Goal: Check status: Check status

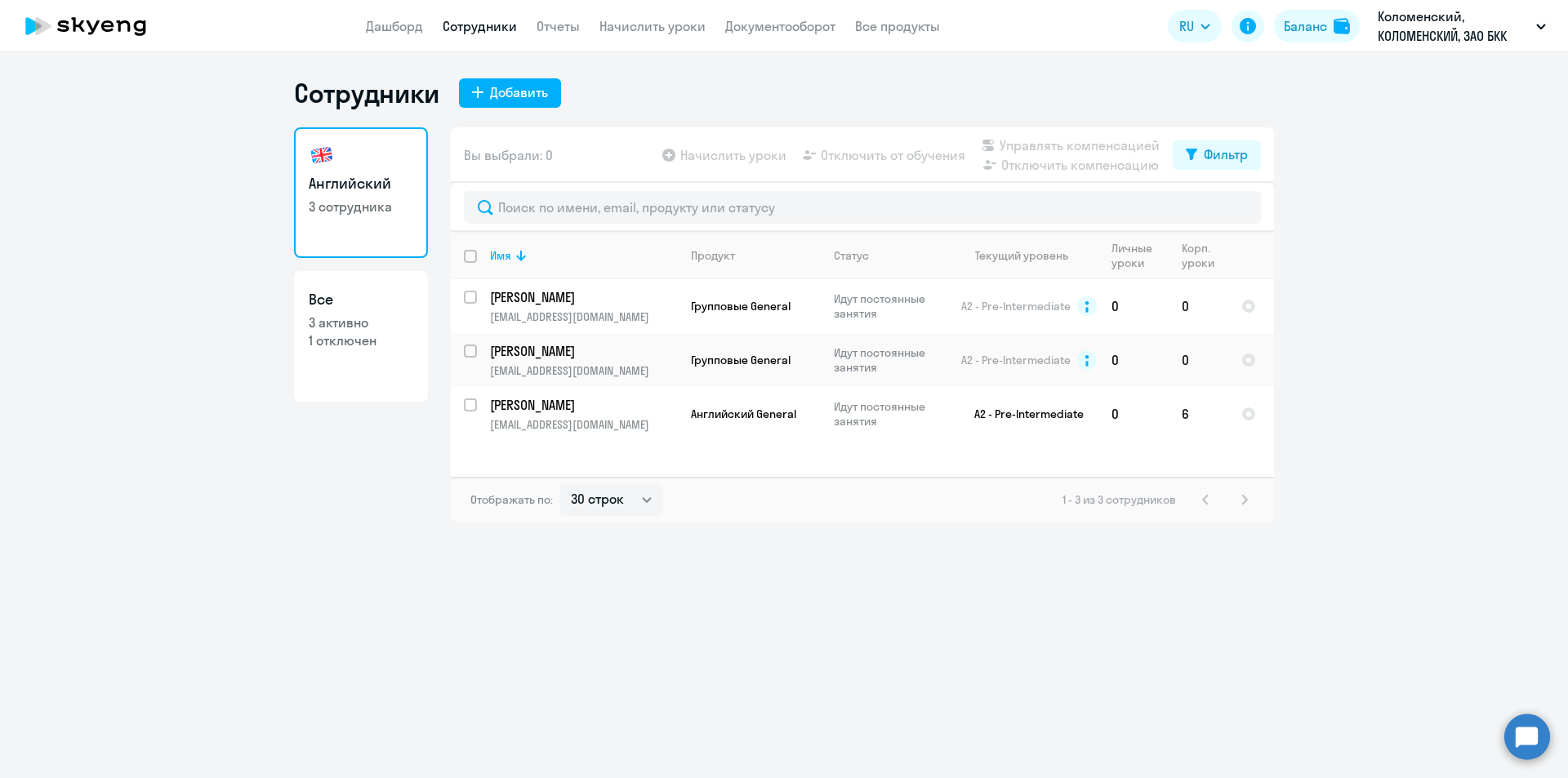
select select "30"
click at [1301, 27] on div "Баланс" at bounding box center [1305, 26] width 43 height 19
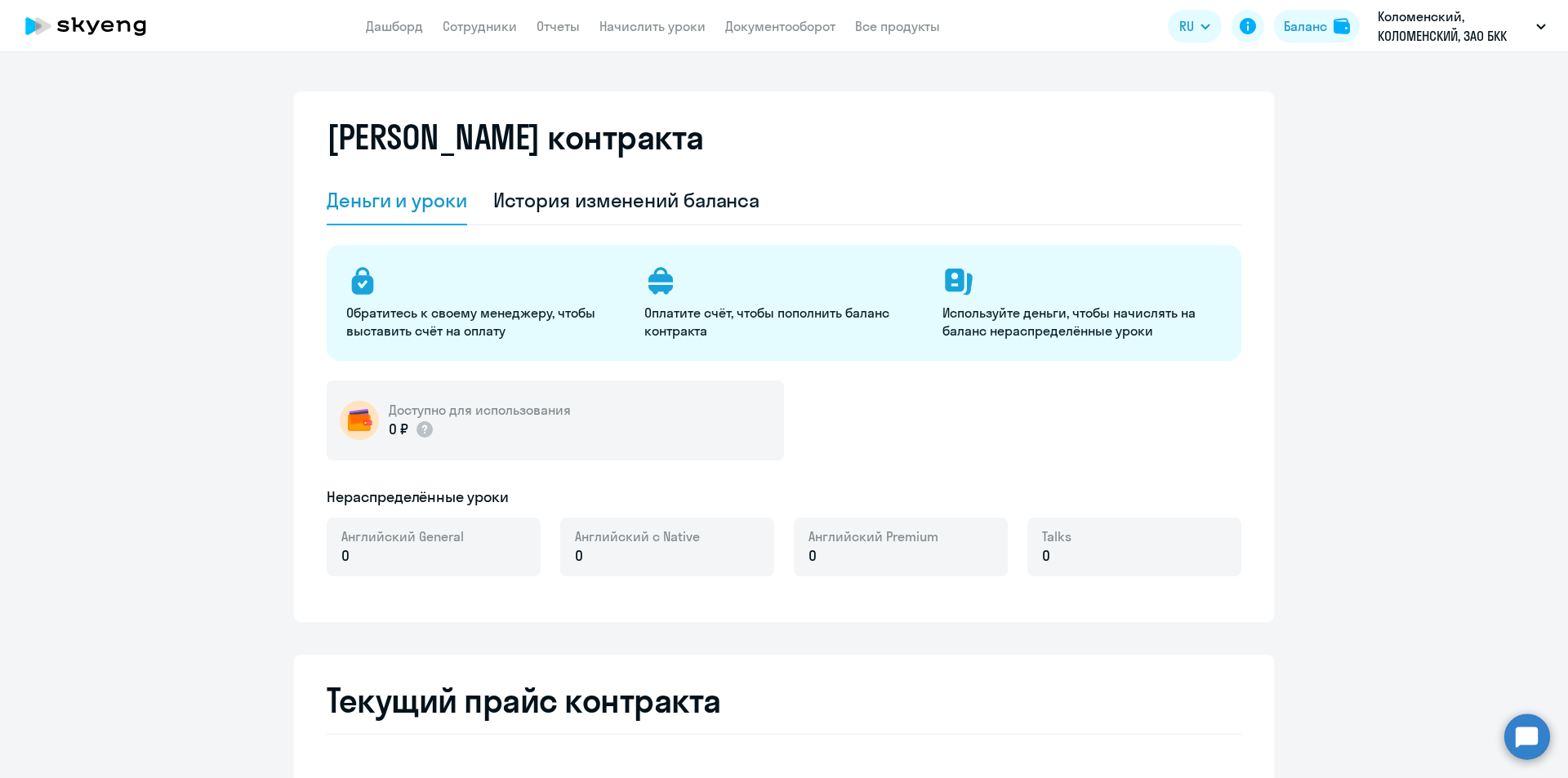
select select "english_adult_not_native_speaker"
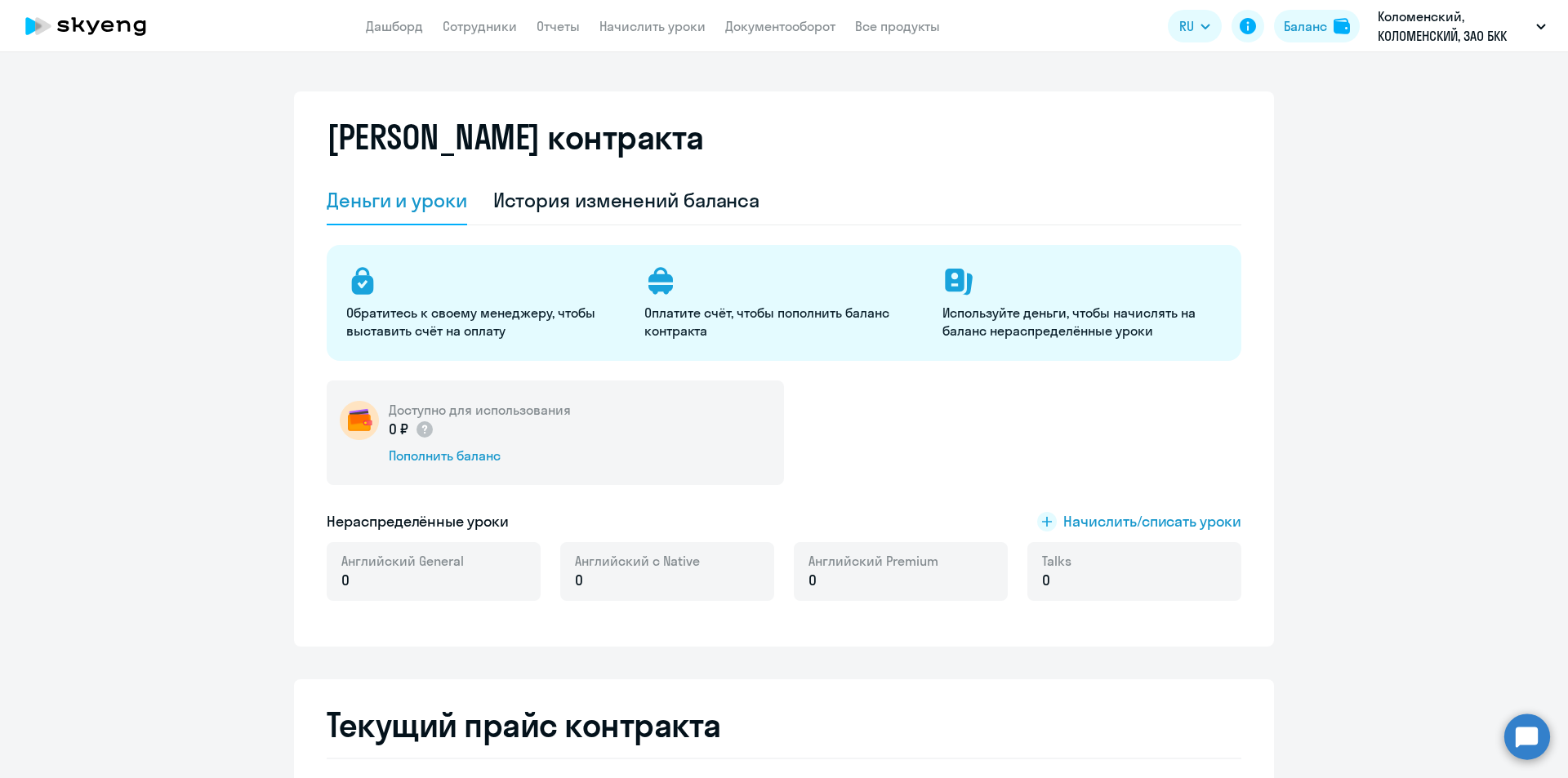
select select "30"
